Goal: Find specific page/section: Find specific page/section

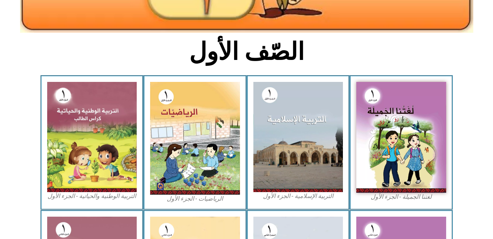
scroll to position [159, 0]
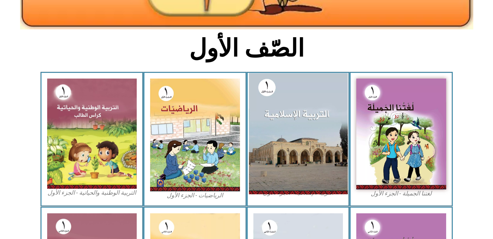
click at [266, 158] on img at bounding box center [298, 133] width 99 height 121
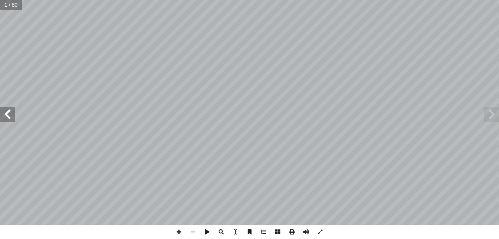
click at [11, 116] on span at bounding box center [7, 114] width 15 height 15
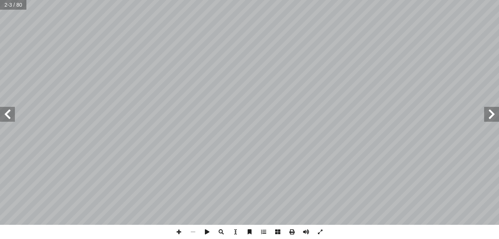
click at [11, 116] on span at bounding box center [7, 114] width 15 height 15
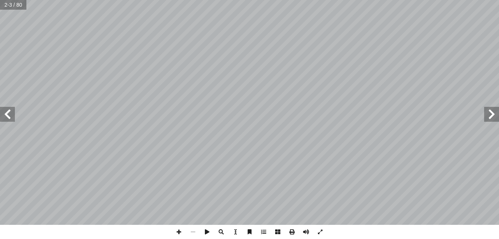
click at [11, 116] on span at bounding box center [7, 114] width 15 height 15
click at [177, 231] on span at bounding box center [179, 231] width 14 height 14
